Goal: Task Accomplishment & Management: Complete application form

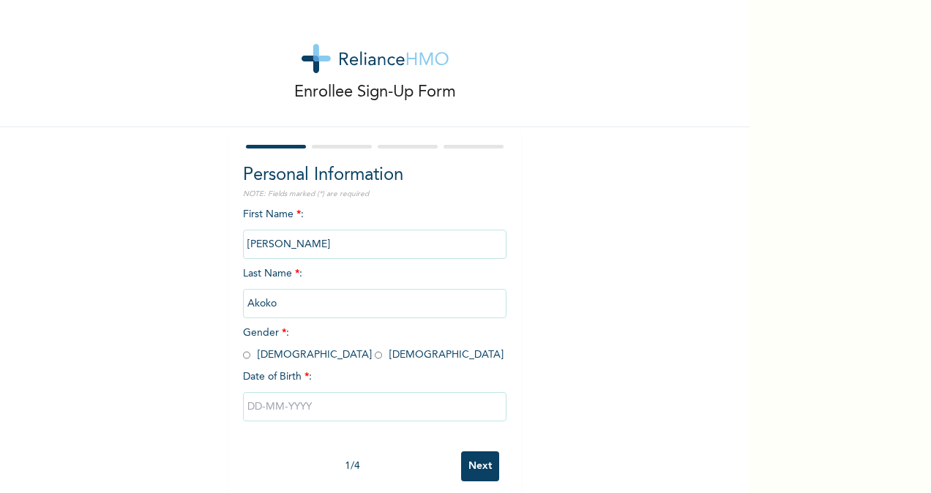
click at [375, 360] on input "radio" at bounding box center [378, 355] width 7 height 14
radio input "true"
click at [274, 414] on input "text" at bounding box center [374, 406] width 263 height 29
select select "9"
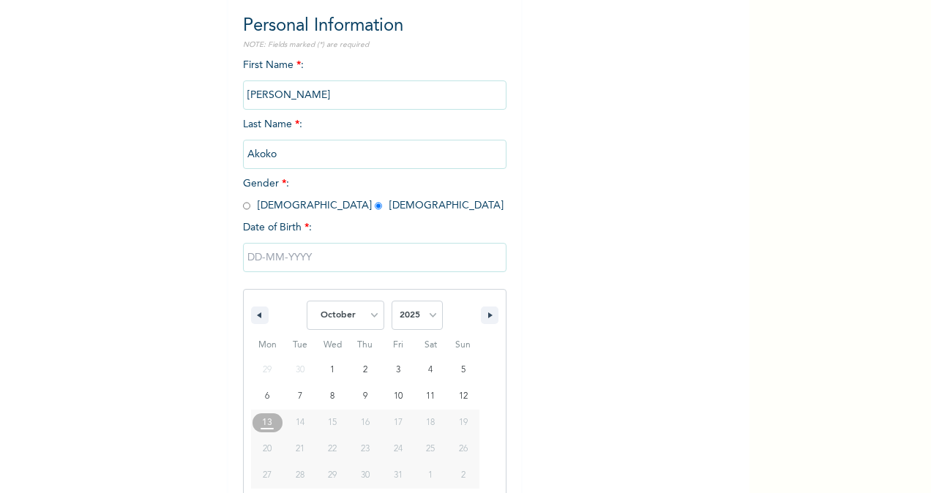
scroll to position [173, 0]
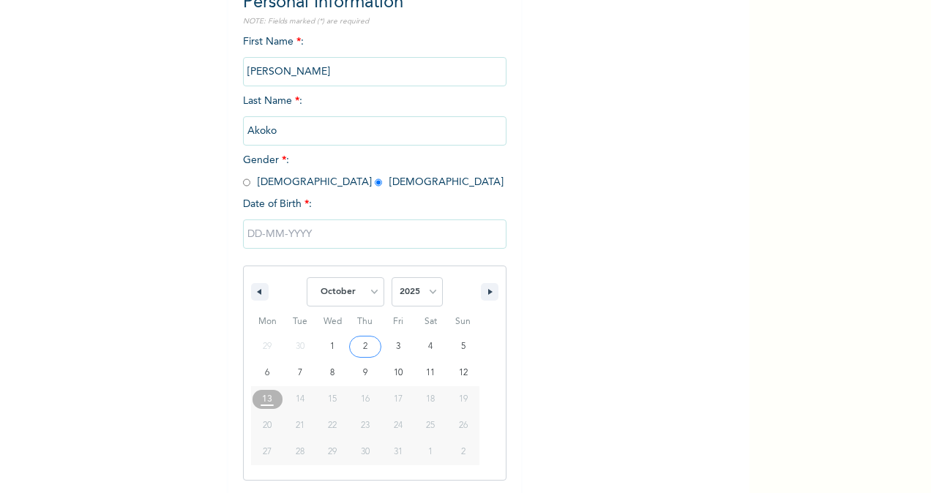
click at [249, 237] on input "text" at bounding box center [374, 233] width 263 height 29
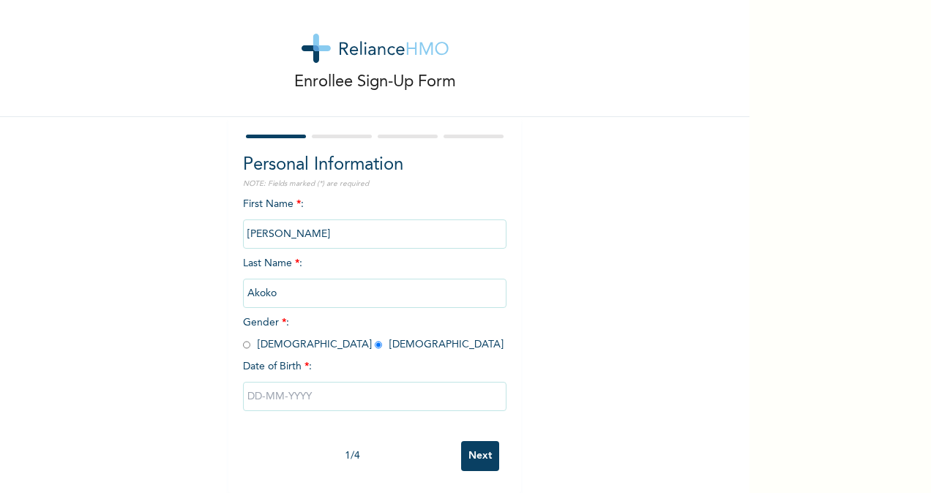
click at [249, 391] on input "text" at bounding box center [374, 396] width 263 height 29
select select "9"
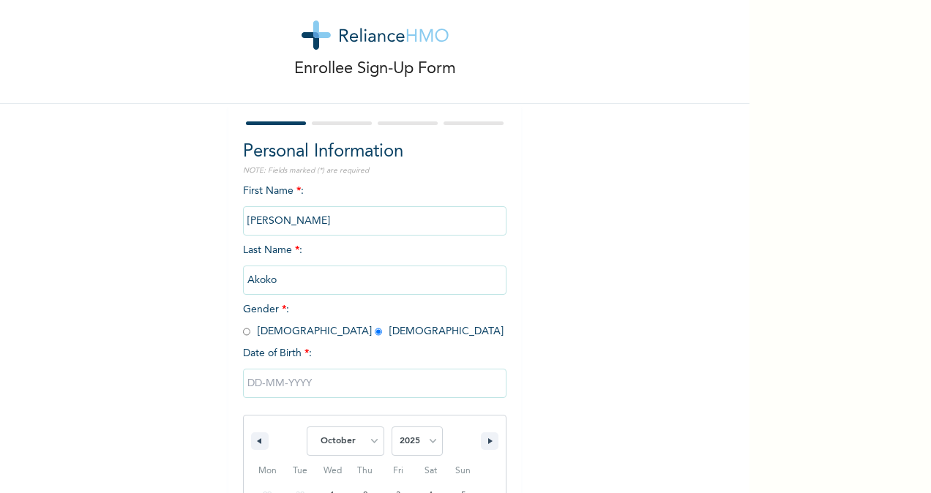
scroll to position [173, 0]
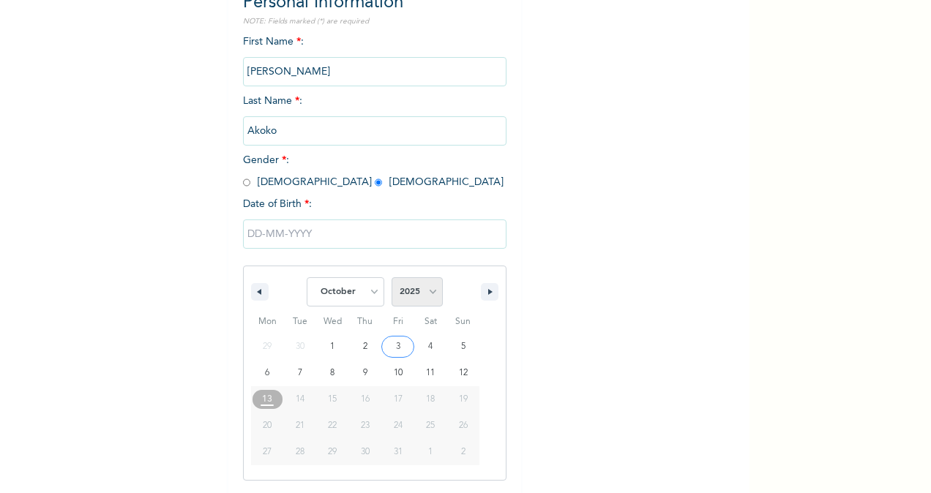
click at [417, 293] on select "2025 2024 2023 2022 2021 2020 2019 2018 2017 2016 2015 2014 2013 2012 2011 2010…" at bounding box center [416, 291] width 51 height 29
select select "1995"
click at [391, 279] on select "2025 2024 2023 2022 2021 2020 2019 2018 2017 2016 2015 2014 2013 2012 2011 2010…" at bounding box center [416, 291] width 51 height 29
click at [335, 290] on select "January February March April May June July August September October November De…" at bounding box center [346, 291] width 78 height 29
select select "5"
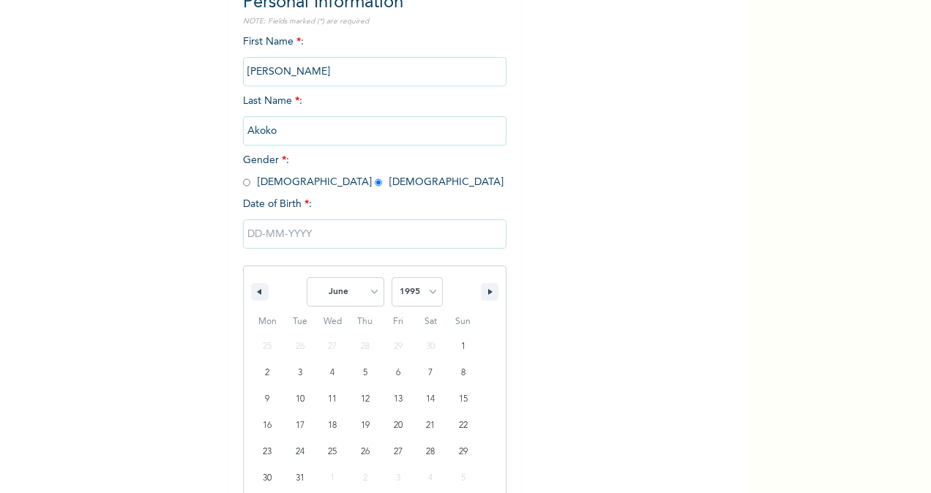
click at [307, 279] on select "January February March April May June July August September October November De…" at bounding box center [346, 291] width 78 height 29
type input "[DATE]"
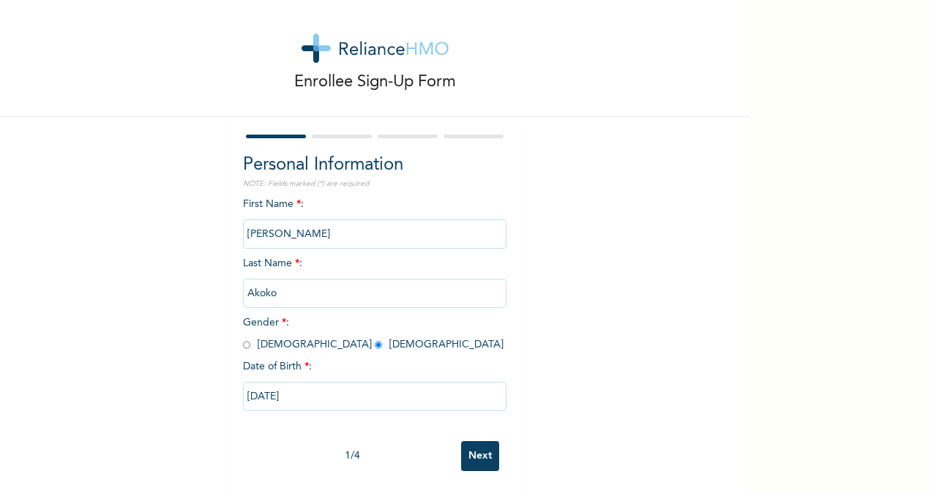
click at [471, 445] on input "Next" at bounding box center [480, 456] width 38 height 30
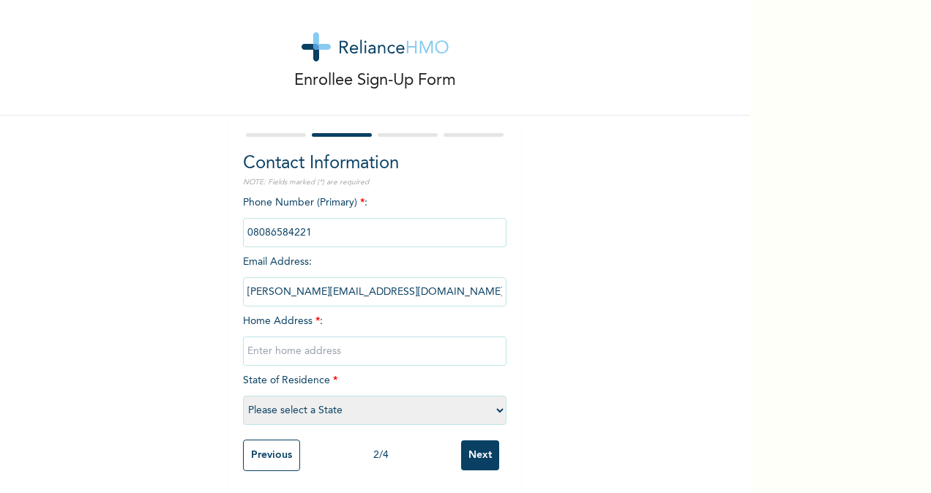
drag, startPoint x: 417, startPoint y: 278, endPoint x: 239, endPoint y: 279, distance: 178.5
click at [243, 279] on input "[PERSON_NAME][EMAIL_ADDRESS][DOMAIN_NAME]" at bounding box center [374, 291] width 263 height 29
click at [561, 259] on div "Enrollee Sign-Up Form Contact Information NOTE: Fields marked (*) are required …" at bounding box center [374, 240] width 749 height 505
click at [366, 337] on input "text" at bounding box center [374, 351] width 263 height 29
type input "C"
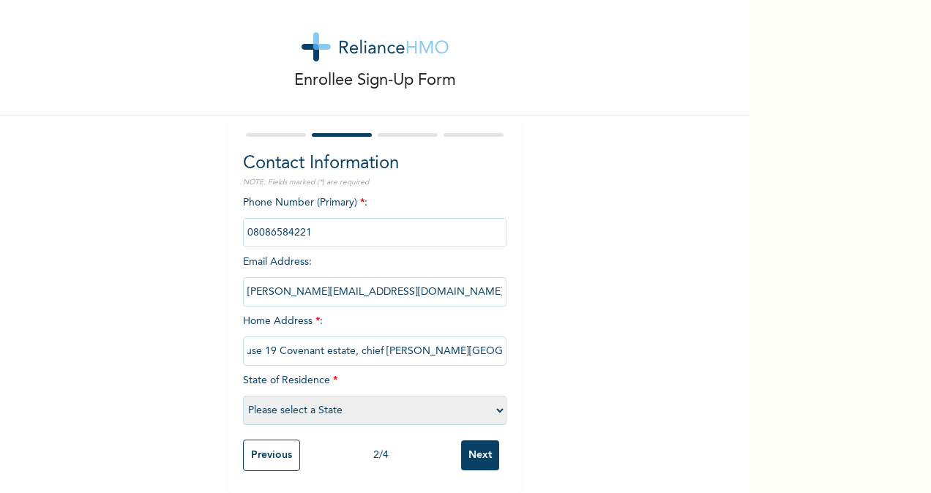
scroll to position [0, 20]
type input "House 19 Covenant estate, chief [PERSON_NAME][GEOGRAPHIC_DATA], [GEOGRAPHIC_DAT…"
click at [403, 396] on select "Please select a State [PERSON_NAME] (FCT) [PERSON_NAME] Ibom [GEOGRAPHIC_DATA] …" at bounding box center [374, 410] width 263 height 29
select select "25"
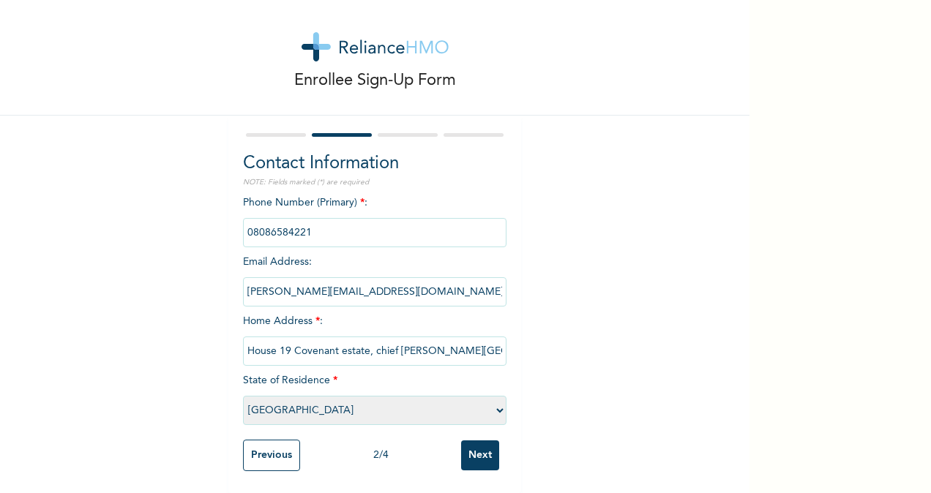
click at [243, 396] on select "Please select a State [PERSON_NAME] (FCT) [PERSON_NAME] Ibom [GEOGRAPHIC_DATA] …" at bounding box center [374, 410] width 263 height 29
click at [465, 442] on input "Next" at bounding box center [480, 455] width 38 height 30
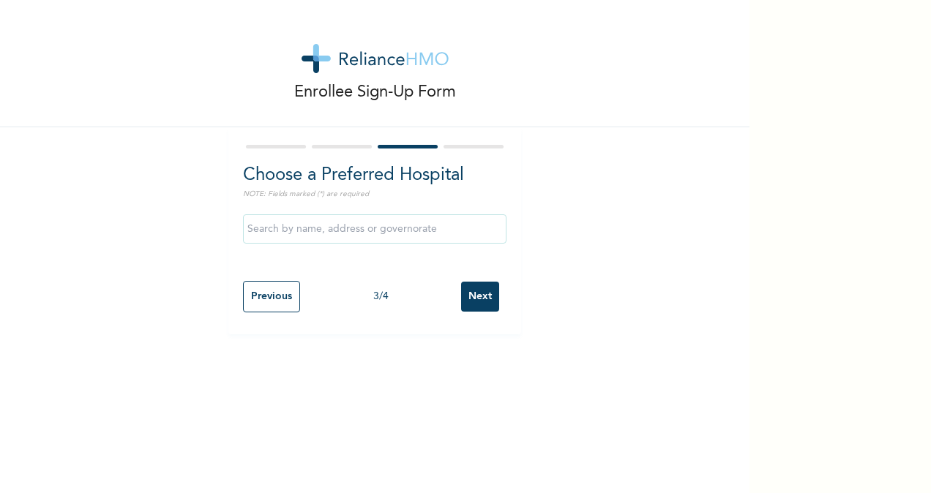
scroll to position [0, 0]
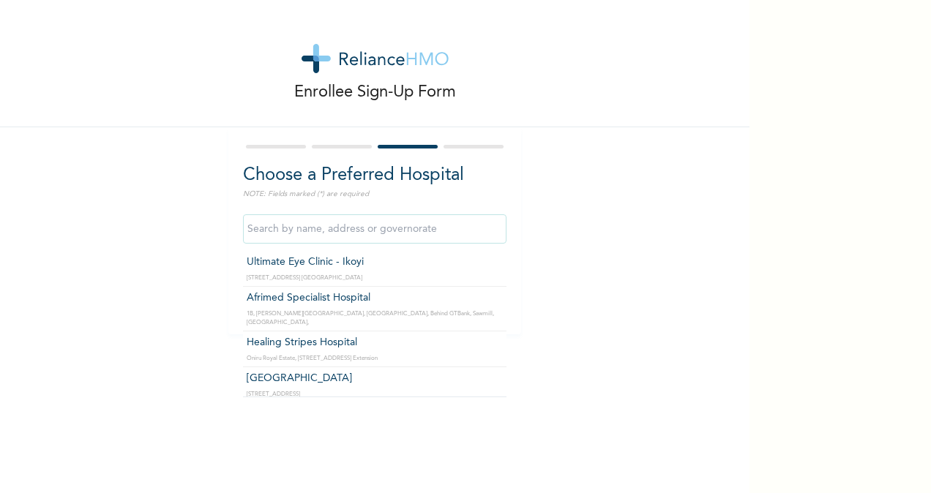
click at [380, 228] on input "text" at bounding box center [374, 228] width 263 height 29
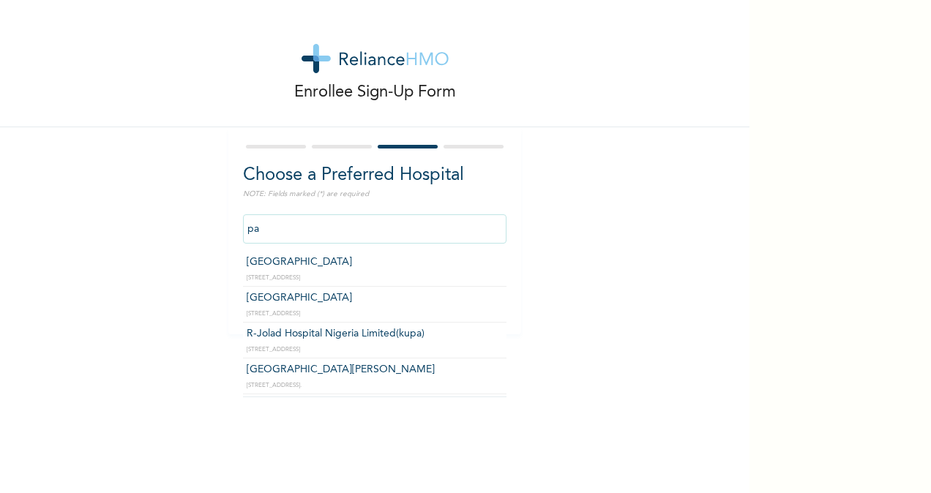
type input "p"
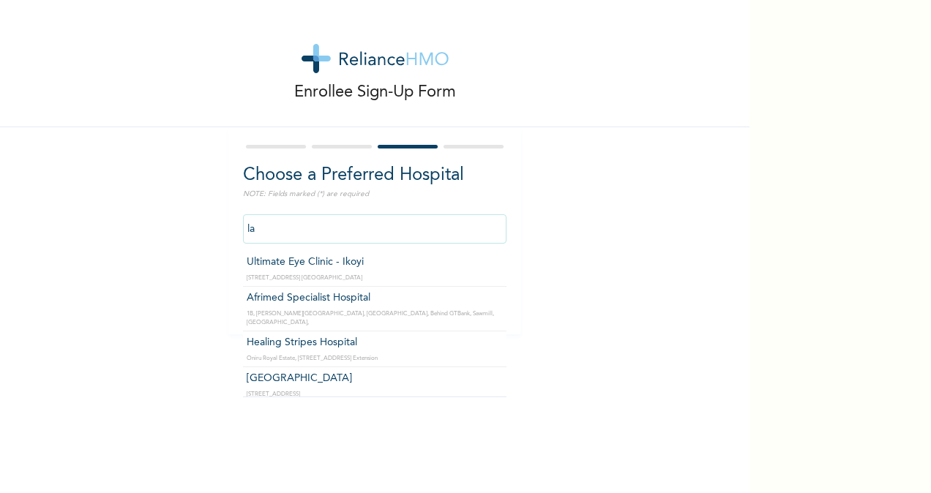
type input "l"
type input "Healing Stripes Hospital"
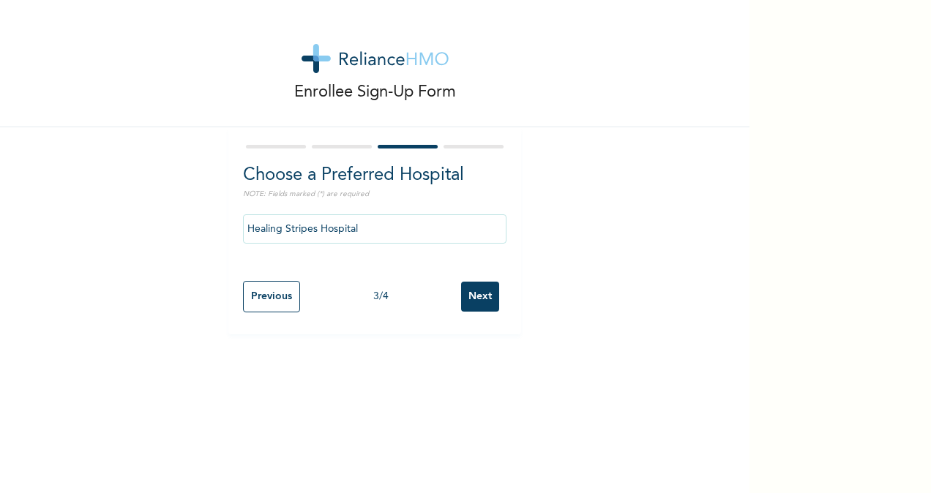
click at [478, 298] on input "Next" at bounding box center [480, 297] width 38 height 30
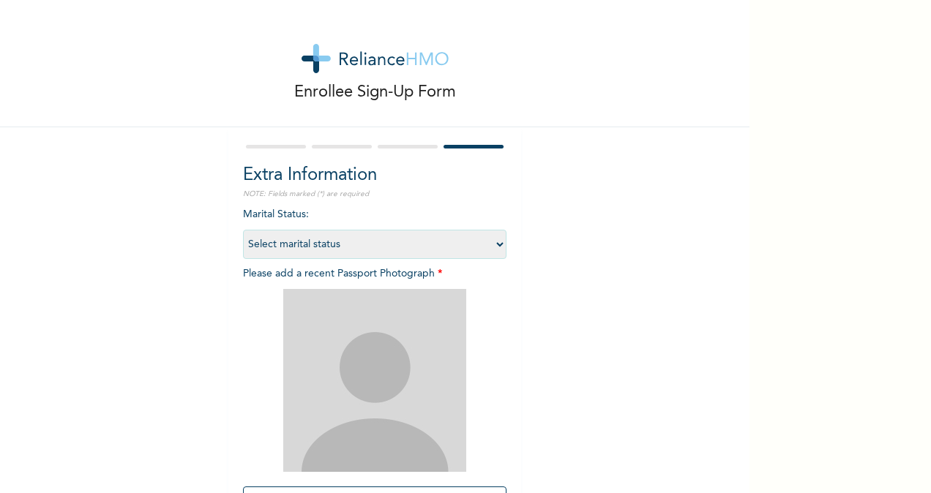
click at [435, 249] on select "Select marital status [DEMOGRAPHIC_DATA] Married [DEMOGRAPHIC_DATA] Widow/[DEMO…" at bounding box center [374, 244] width 263 height 29
click at [243, 230] on select "Select marital status [DEMOGRAPHIC_DATA] Married [DEMOGRAPHIC_DATA] Widow/[DEMO…" at bounding box center [374, 244] width 263 height 29
click at [415, 239] on select "Select marital status [DEMOGRAPHIC_DATA] Married [DEMOGRAPHIC_DATA] Widow/[DEMO…" at bounding box center [374, 244] width 263 height 29
select select "1"
click at [243, 230] on select "Select marital status [DEMOGRAPHIC_DATA] Married [DEMOGRAPHIC_DATA] Widow/[DEMO…" at bounding box center [374, 244] width 263 height 29
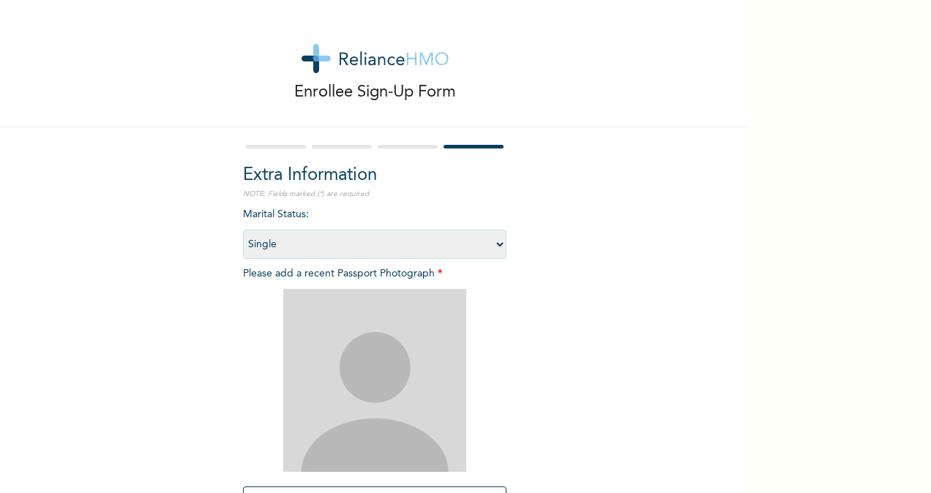
scroll to position [130, 0]
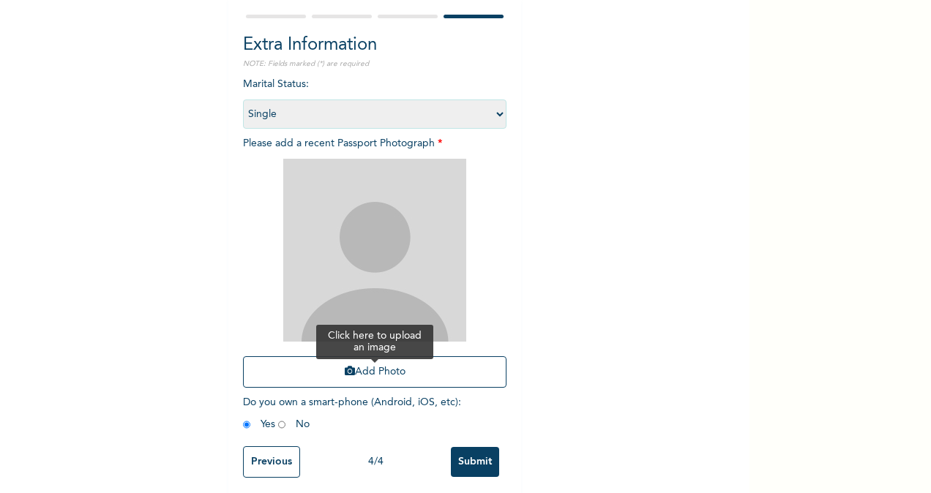
click at [372, 363] on button "Add Photo" at bounding box center [374, 371] width 263 height 31
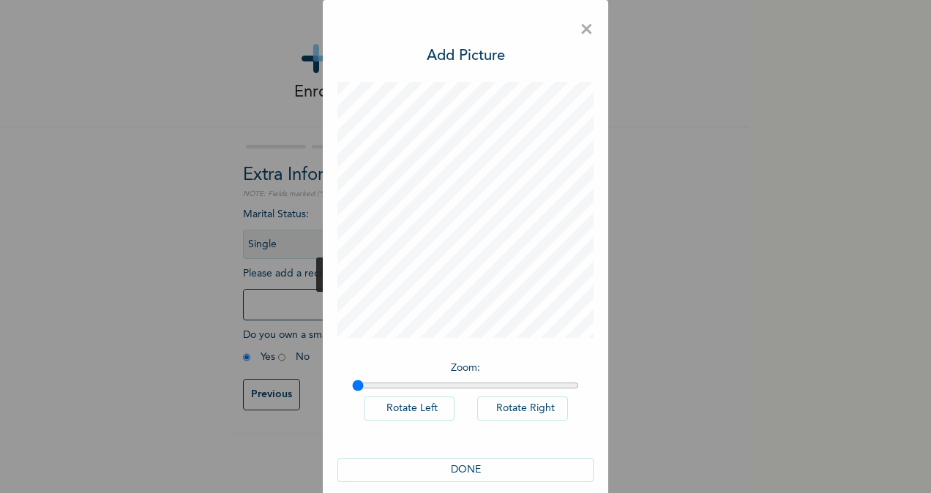
scroll to position [0, 0]
click at [473, 473] on button "DONE" at bounding box center [465, 470] width 256 height 24
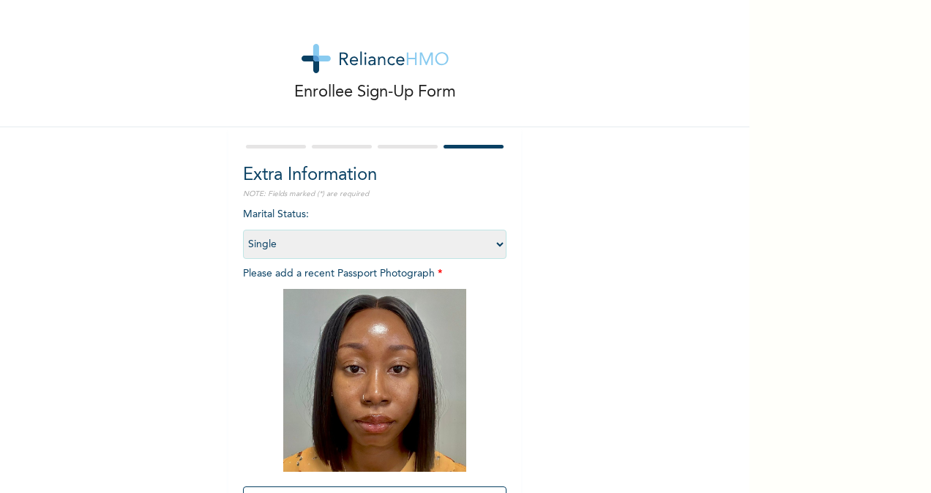
scroll to position [149, 0]
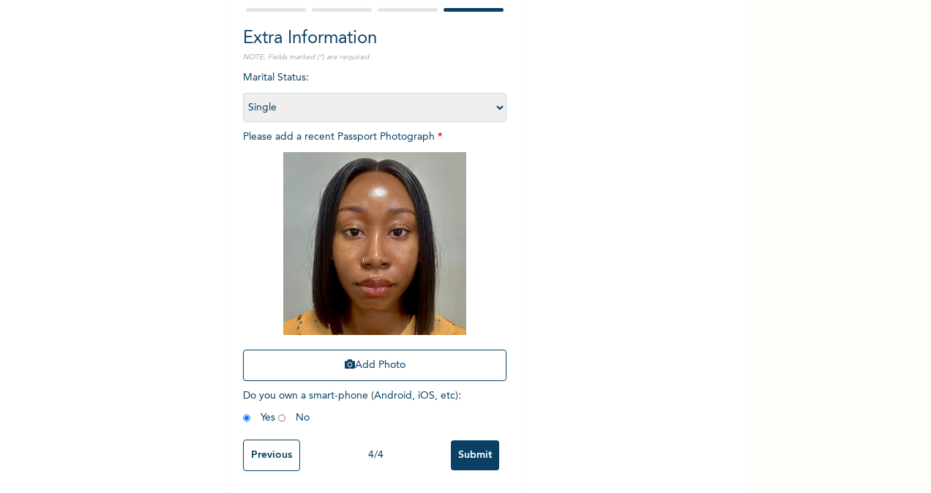
click at [465, 440] on input "Submit" at bounding box center [475, 455] width 48 height 30
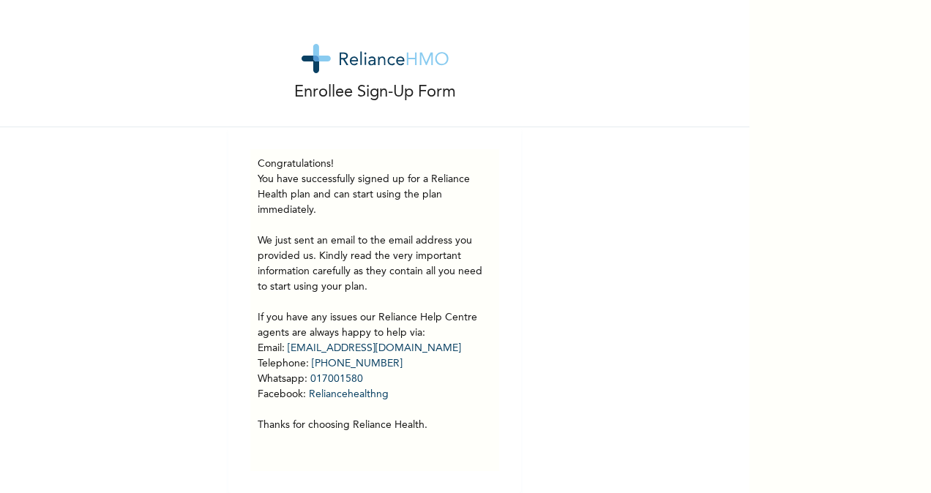
scroll to position [11, 0]
